Goal: Check status: Check status

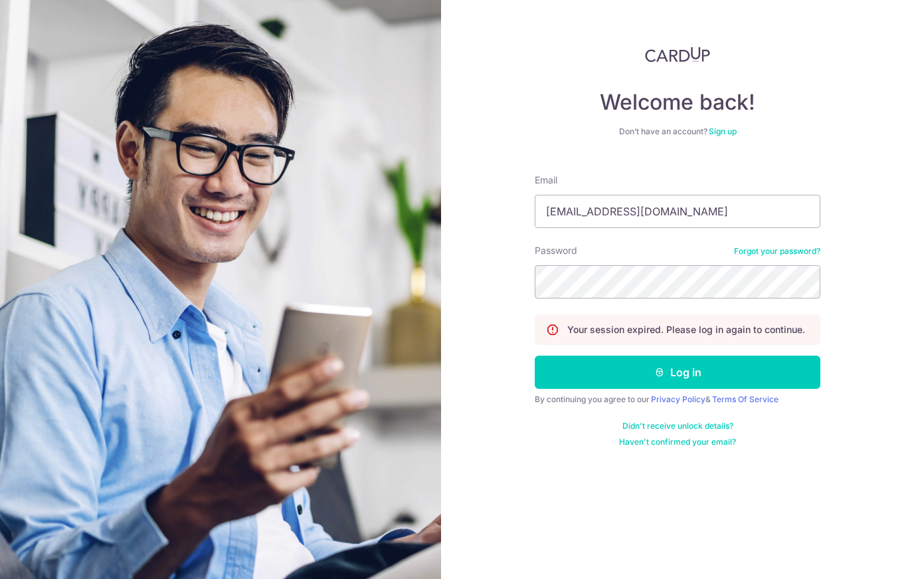
type input "[EMAIL_ADDRESS][DOMAIN_NAME]"
click at [678, 372] on button "Log in" at bounding box center [678, 371] width 286 height 33
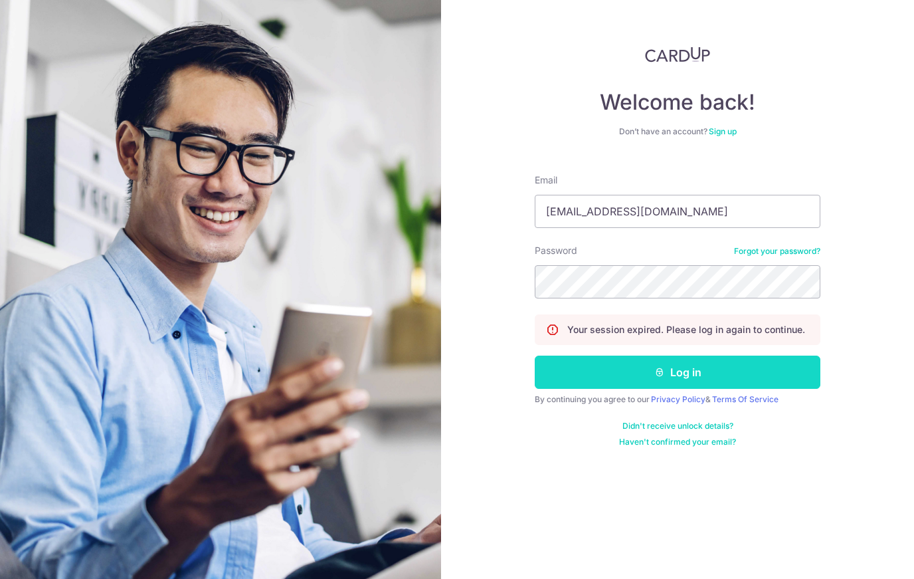
click at [627, 365] on button "Log in" at bounding box center [678, 371] width 286 height 33
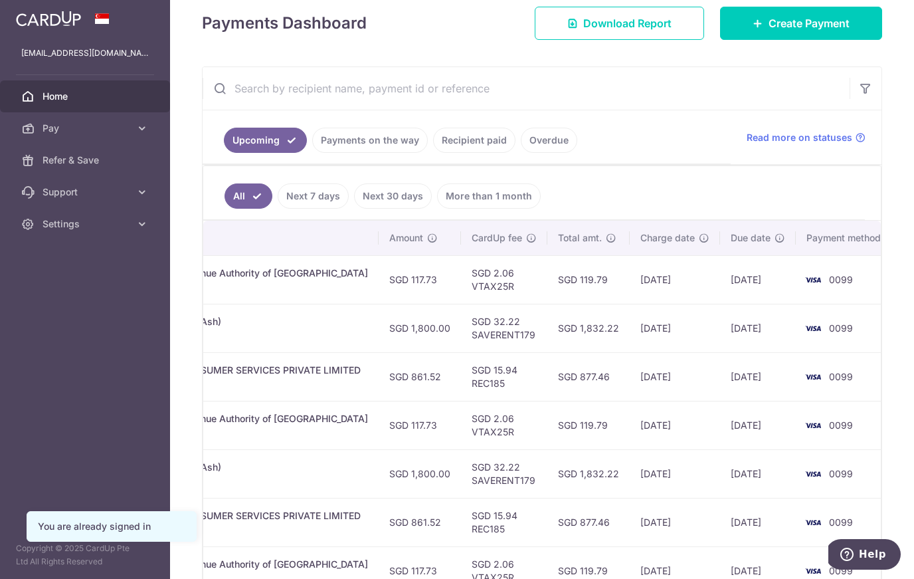
scroll to position [0, 393]
click at [377, 147] on link "Payments on the way" at bounding box center [370, 140] width 116 height 25
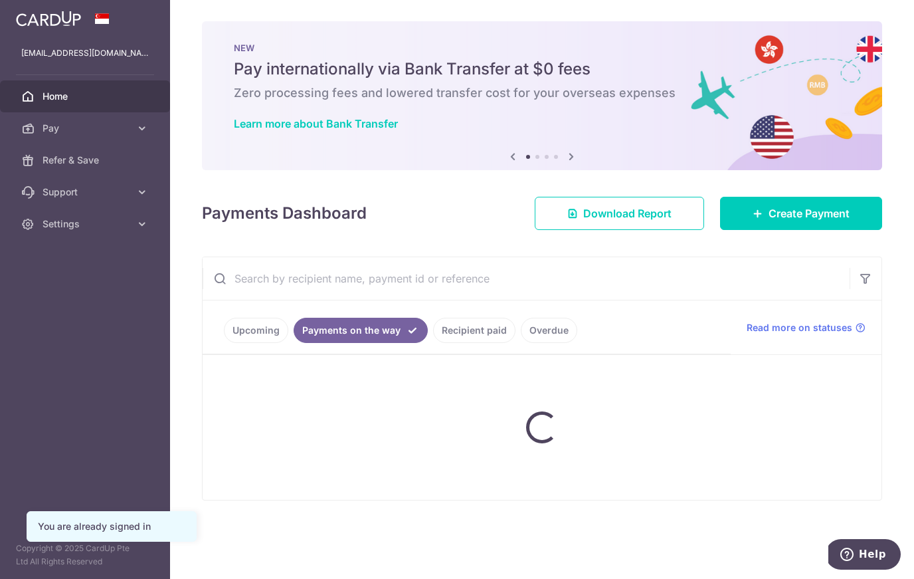
scroll to position [0, 0]
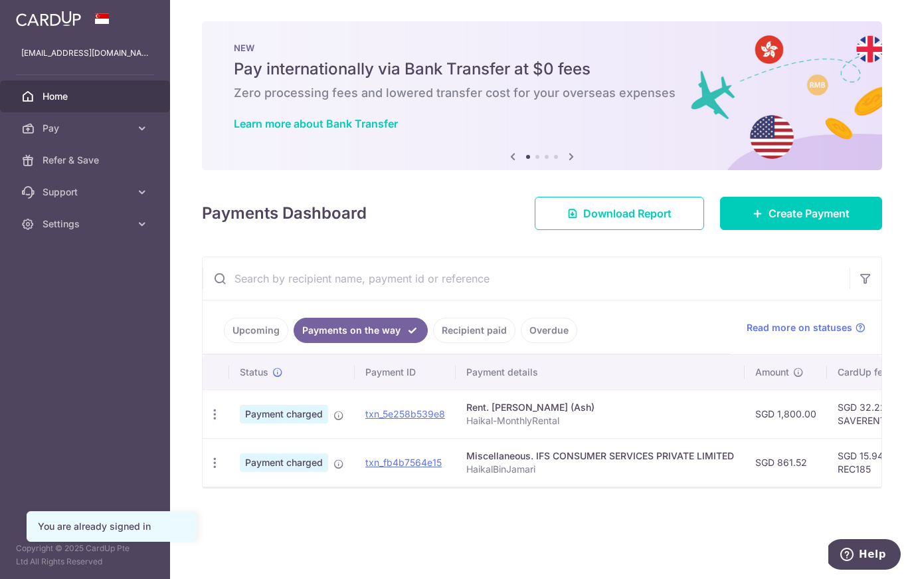
click at [473, 334] on link "Recipient paid" at bounding box center [474, 329] width 82 height 25
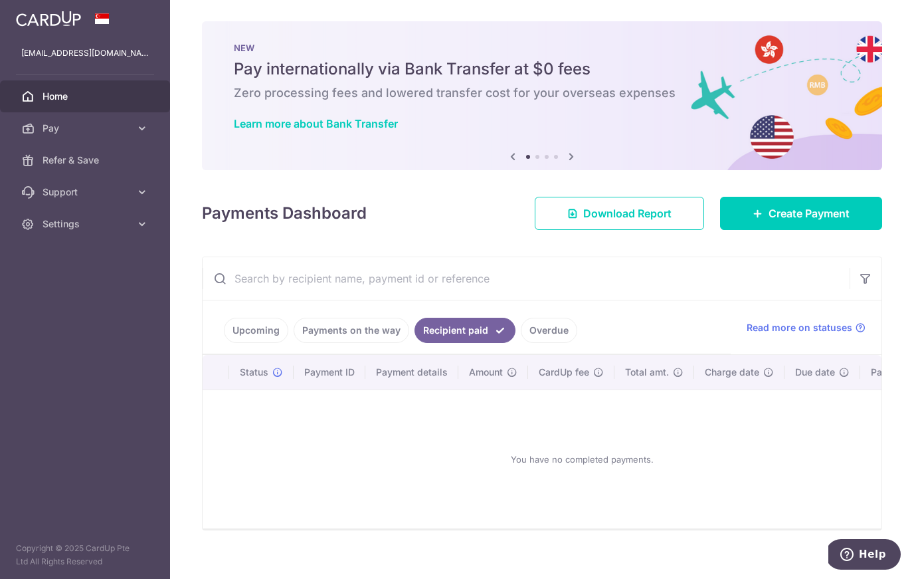
click at [371, 330] on link "Payments on the way" at bounding box center [352, 329] width 116 height 25
